Goal: Transaction & Acquisition: Purchase product/service

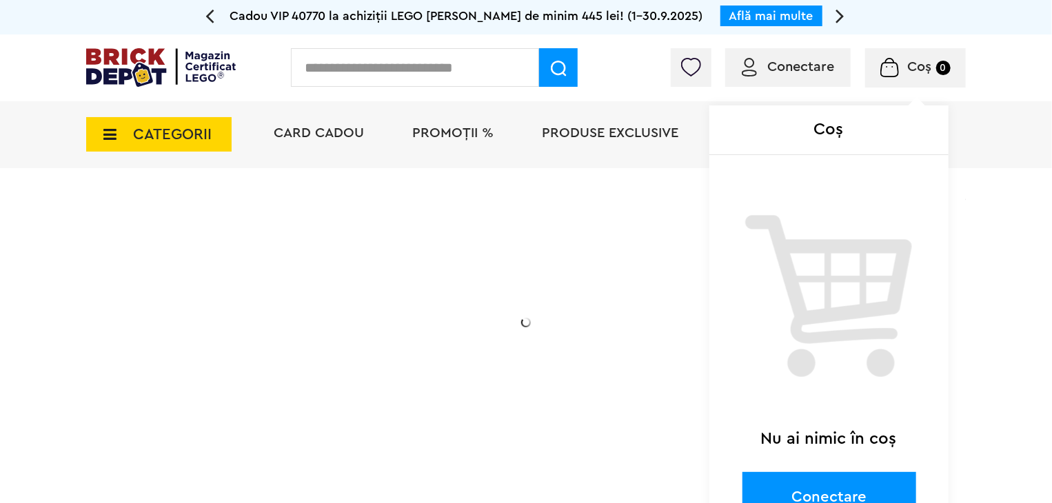
click at [915, 63] on span "Coș" at bounding box center [920, 67] width 24 height 14
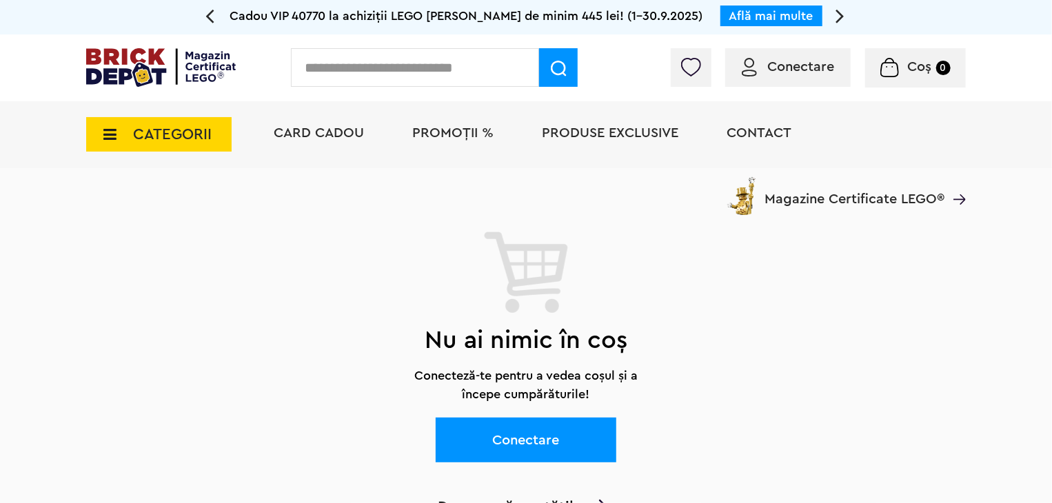
click at [796, 67] on span "Conectare" at bounding box center [800, 67] width 67 height 14
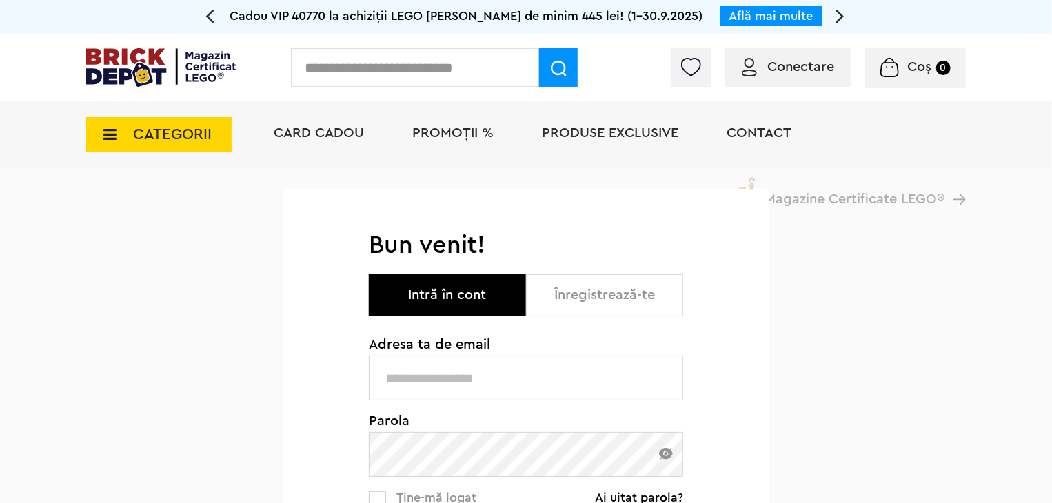
click at [469, 296] on button "Intră în cont" at bounding box center [447, 295] width 157 height 42
click at [344, 70] on input "text" at bounding box center [415, 67] width 248 height 39
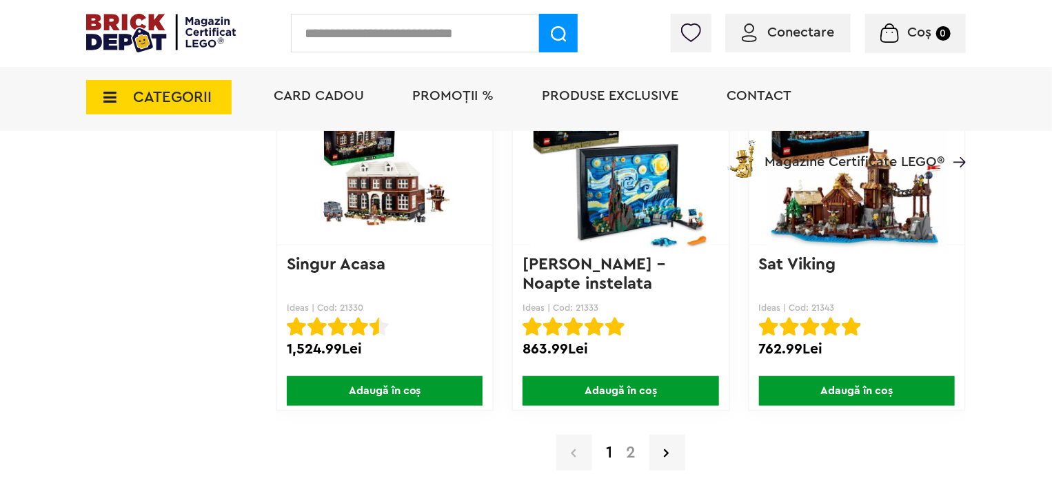
scroll to position [11069, 0]
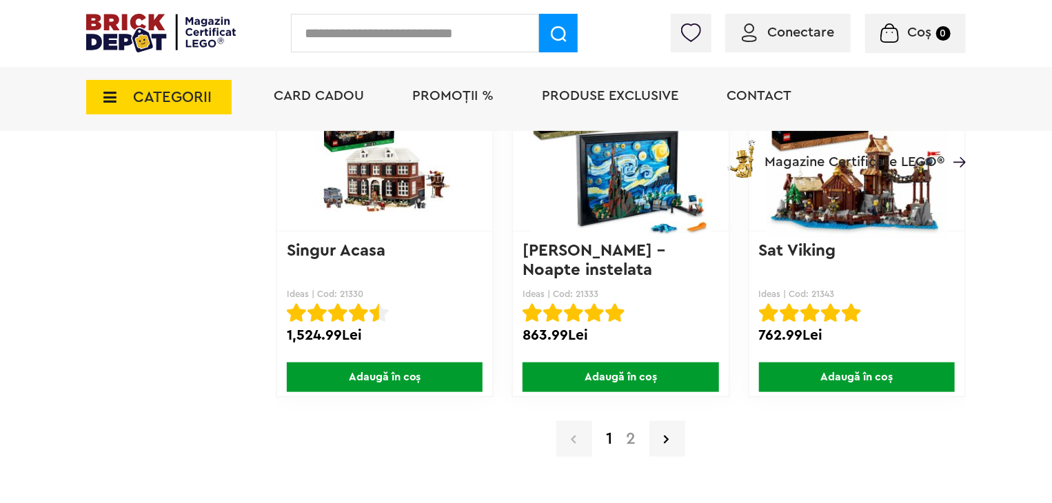
click at [631, 431] on link "2" at bounding box center [630, 439] width 23 height 17
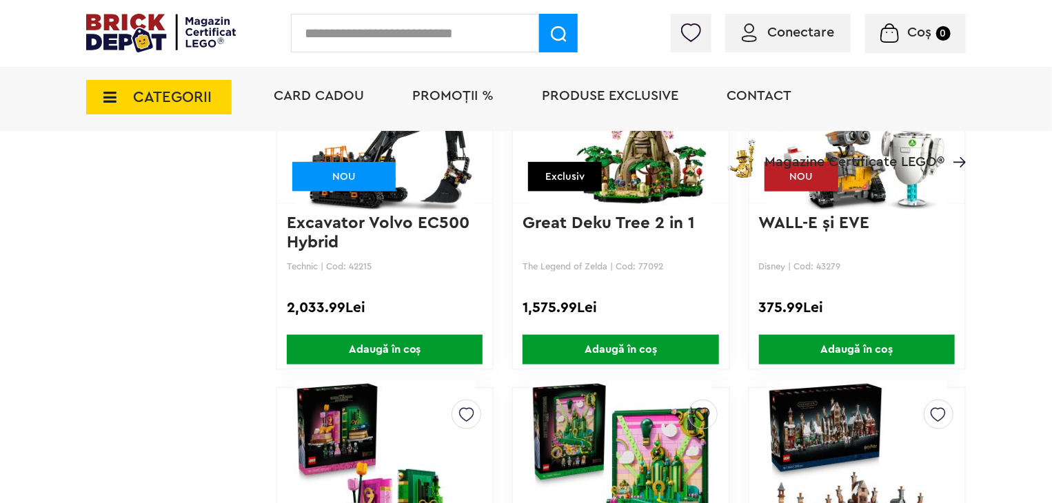
scroll to position [8684, 0]
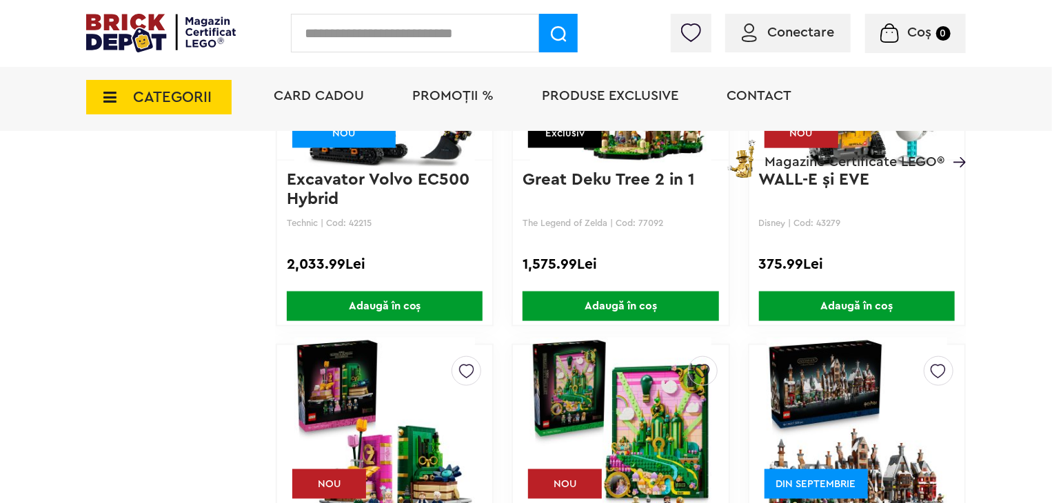
click at [323, 188] on link "Excavator Volvo EC500 Hybrid" at bounding box center [380, 190] width 187 height 36
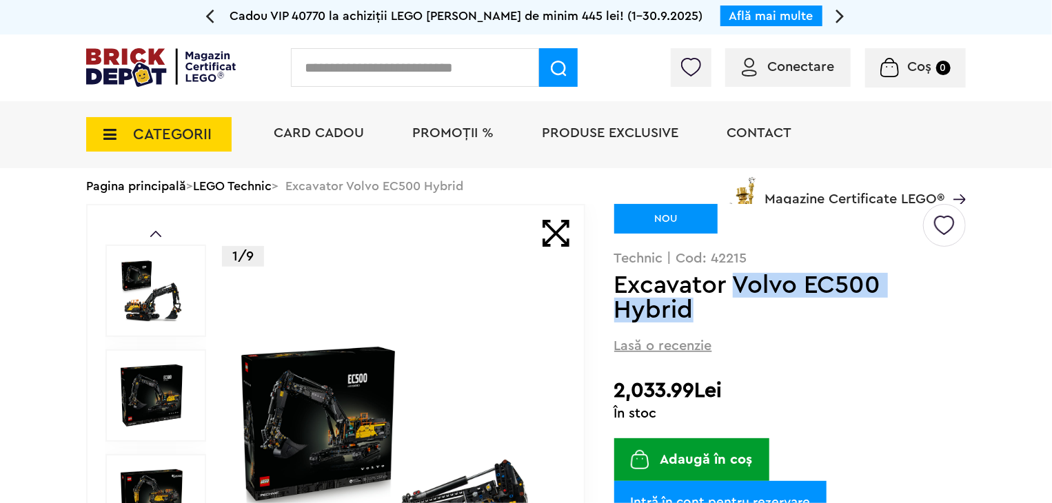
drag, startPoint x: 698, startPoint y: 315, endPoint x: 738, endPoint y: 293, distance: 45.7
click at [738, 293] on h1 "Excavator Volvo EC500 Hybrid" at bounding box center [767, 298] width 307 height 50
